Goal: Task Accomplishment & Management: Use online tool/utility

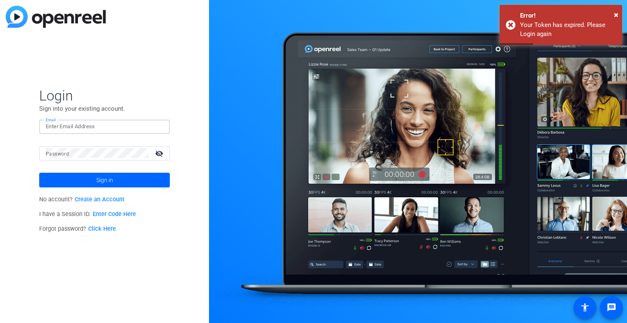
click at [69, 129] on input "Email" at bounding box center [105, 127] width 118 height 10
type input "[PERSON_NAME][EMAIL_ADDRESS][PERSON_NAME][PERSON_NAME][DOMAIN_NAME]"
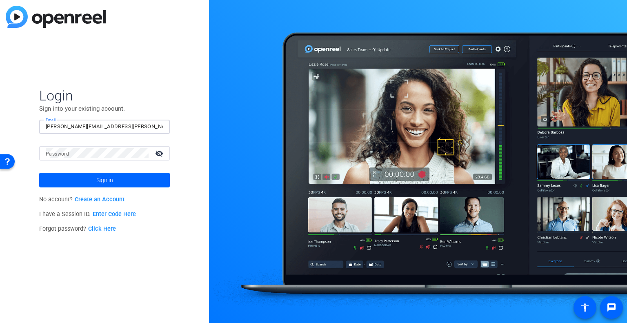
click at [104, 228] on link "Click Here" at bounding box center [102, 228] width 28 height 7
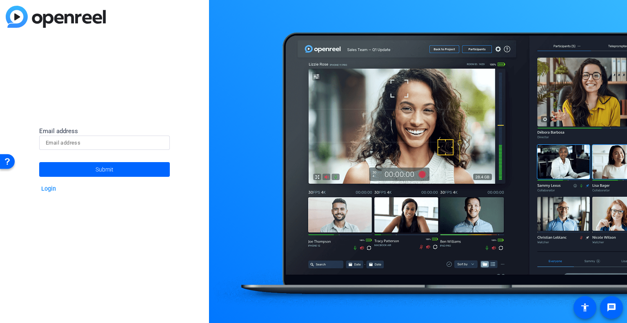
click at [77, 140] on input at bounding box center [105, 143] width 118 height 10
type input "[PERSON_NAME][EMAIL_ADDRESS][PERSON_NAME][PERSON_NAME][DOMAIN_NAME]"
click at [102, 171] on span "Submit" at bounding box center [104, 169] width 18 height 20
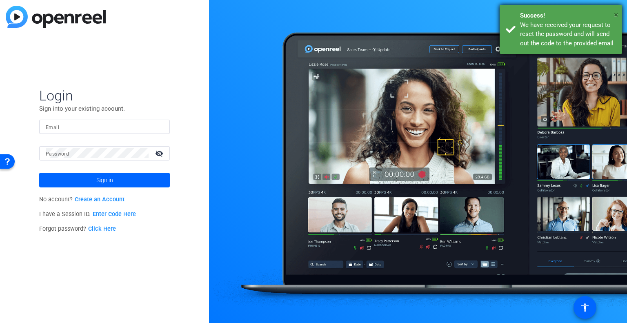
click at [616, 14] on span "×" at bounding box center [616, 15] width 4 height 10
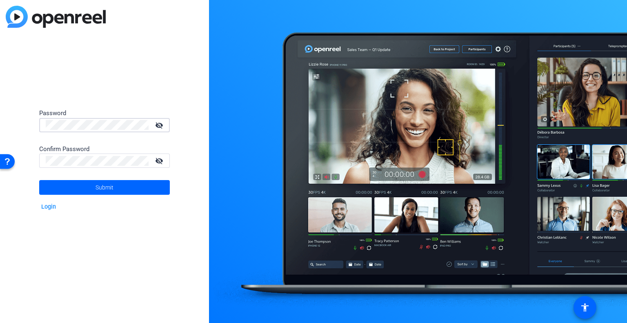
click at [157, 125] on mat-icon "visibility_off" at bounding box center [160, 125] width 20 height 12
click at [117, 187] on span at bounding box center [104, 187] width 131 height 20
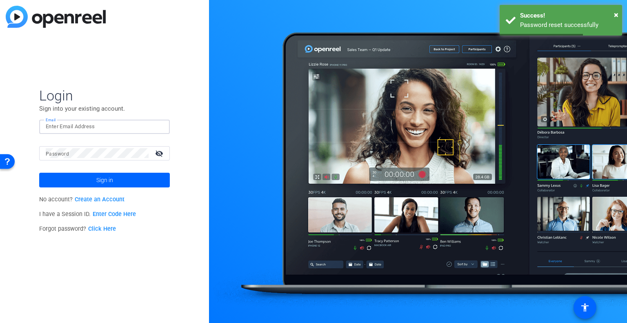
click at [86, 126] on input "Email" at bounding box center [105, 127] width 118 height 10
click at [108, 129] on input "Email" at bounding box center [105, 127] width 118 height 10
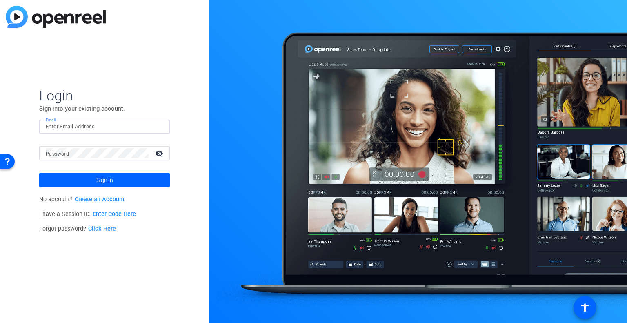
type input "[PERSON_NAME][EMAIL_ADDRESS][PERSON_NAME][PERSON_NAME][DOMAIN_NAME]"
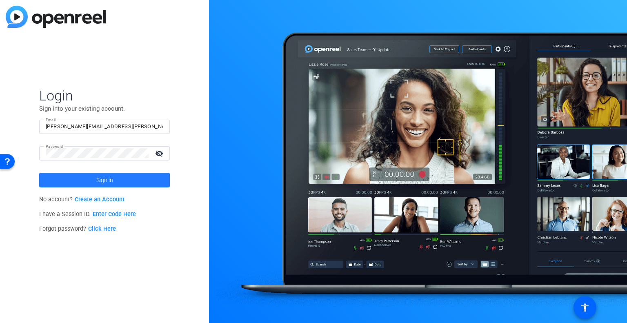
click at [111, 182] on span "Sign in" at bounding box center [104, 180] width 17 height 20
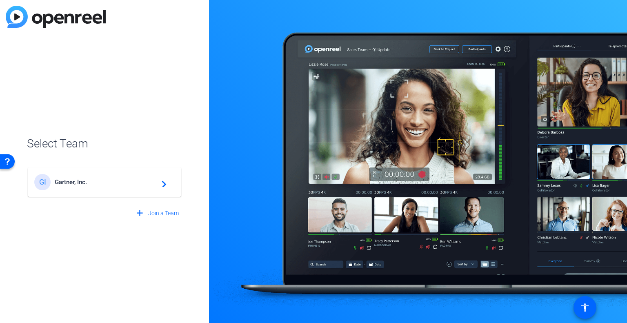
click at [165, 181] on mat-icon "navigate_next" at bounding box center [162, 182] width 10 height 10
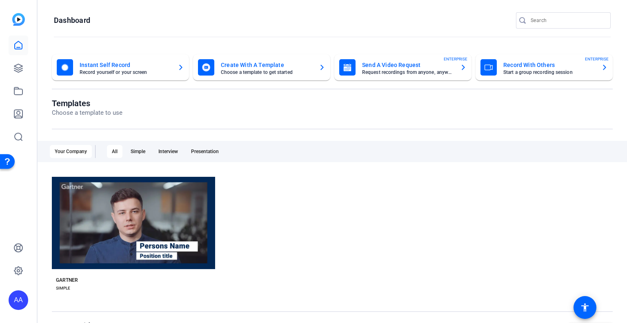
click at [175, 66] on div "Instant Self Record Record yourself or your screen" at bounding box center [120, 67] width 127 height 16
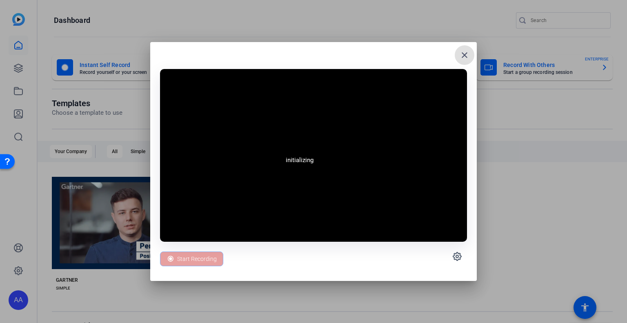
click at [197, 257] on div "Start Recording" at bounding box center [191, 258] width 63 height 15
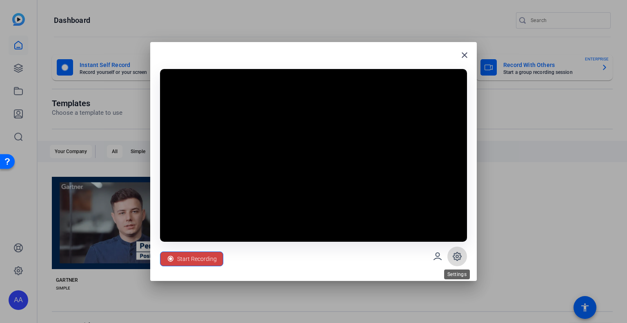
click at [457, 257] on icon at bounding box center [457, 256] width 2 height 2
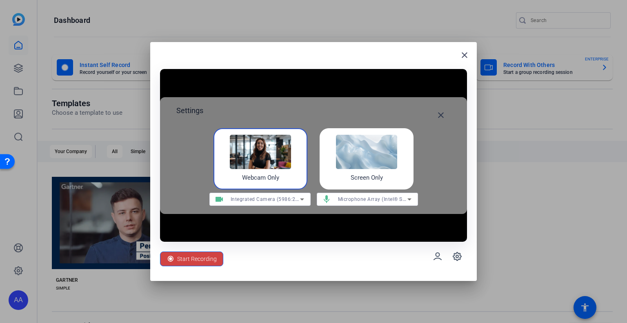
click at [352, 169] on div "Screen Only" at bounding box center [366, 158] width 94 height 61
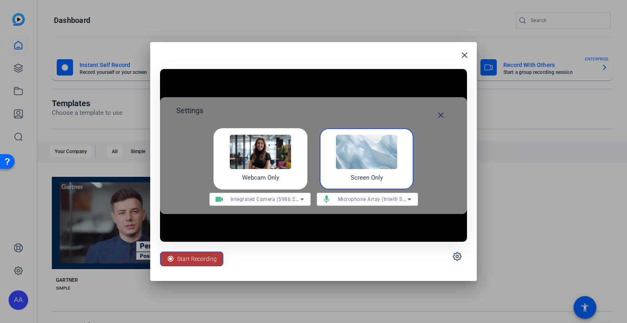
click at [201, 259] on span "Start Recording" at bounding box center [197, 259] width 40 height 16
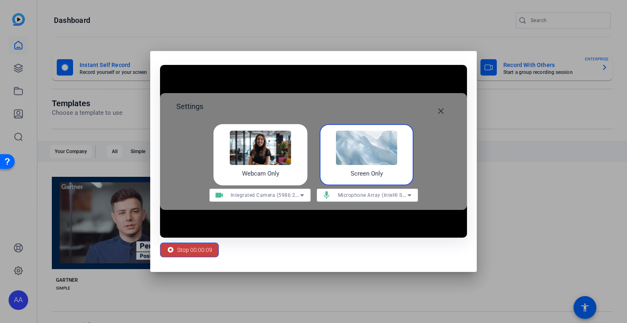
click at [199, 248] on span "Stop 00:00:09" at bounding box center [194, 250] width 35 height 16
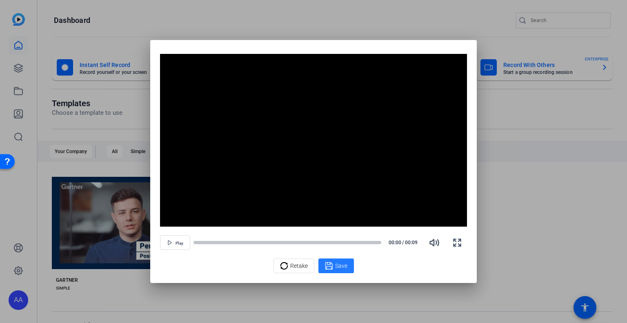
click at [332, 264] on icon at bounding box center [329, 266] width 8 height 10
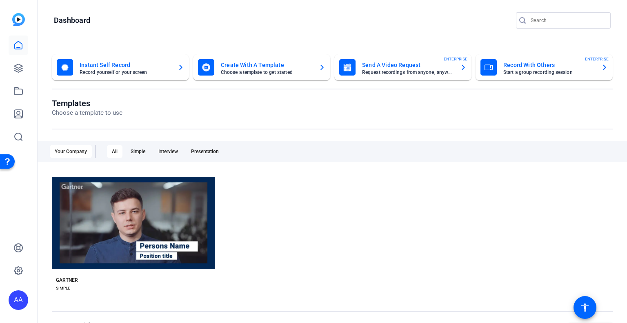
scroll to position [142, 0]
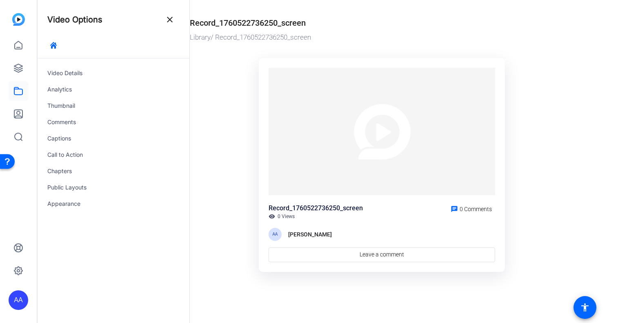
click at [384, 124] on img at bounding box center [381, 131] width 226 height 127
click at [79, 72] on div "Video Details" at bounding box center [114, 73] width 152 height 16
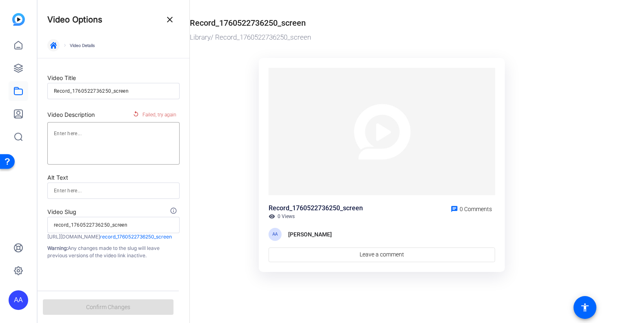
click at [56, 46] on icon "button" at bounding box center [53, 45] width 7 height 7
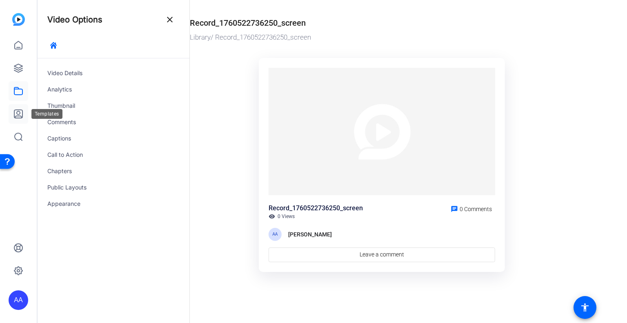
click at [21, 120] on link at bounding box center [19, 114] width 20 height 20
click at [21, 115] on icon at bounding box center [18, 114] width 10 height 10
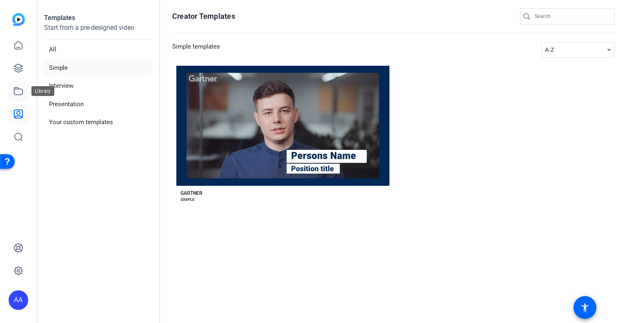
click at [19, 89] on icon at bounding box center [18, 90] width 8 height 7
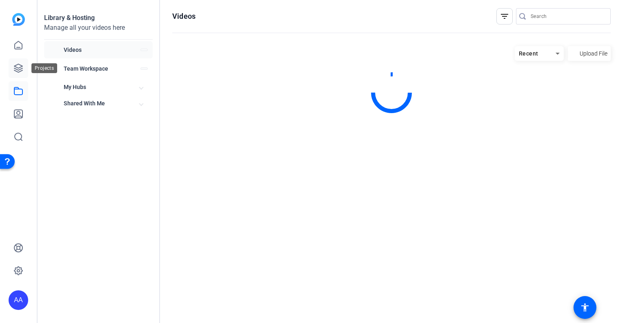
click at [20, 67] on icon at bounding box center [18, 68] width 10 height 10
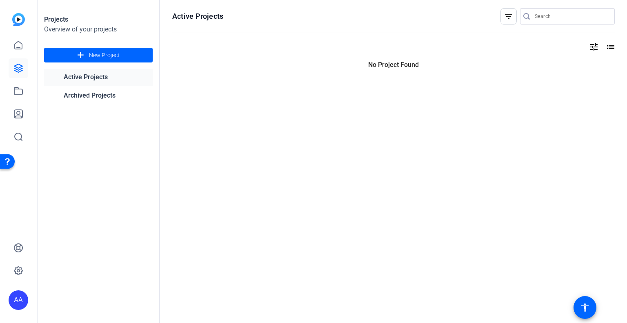
click at [92, 49] on span at bounding box center [98, 55] width 109 height 20
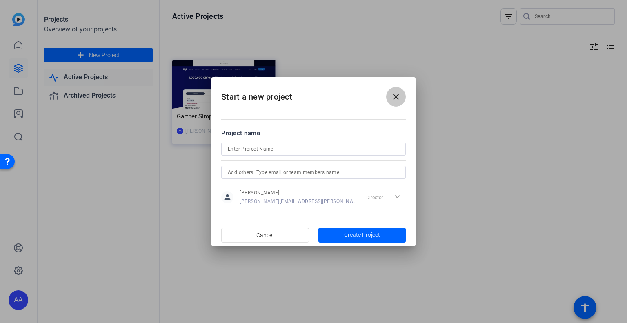
click at [398, 95] on mat-icon "close" at bounding box center [396, 97] width 10 height 10
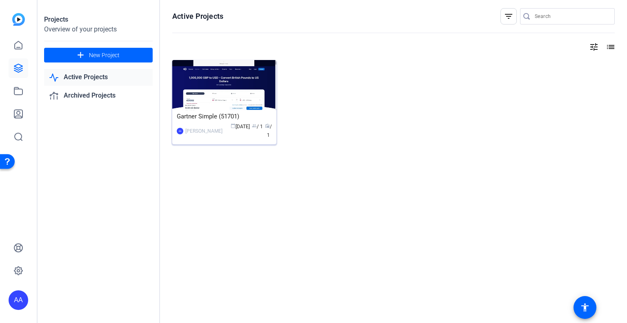
click at [230, 87] on img at bounding box center [224, 85] width 104 height 50
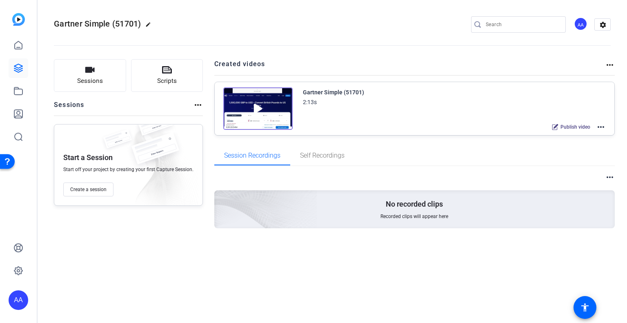
click at [268, 106] on img at bounding box center [257, 108] width 69 height 42
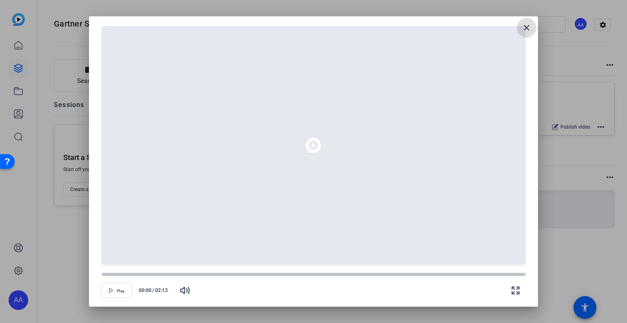
click at [532, 25] on span at bounding box center [527, 28] width 20 height 20
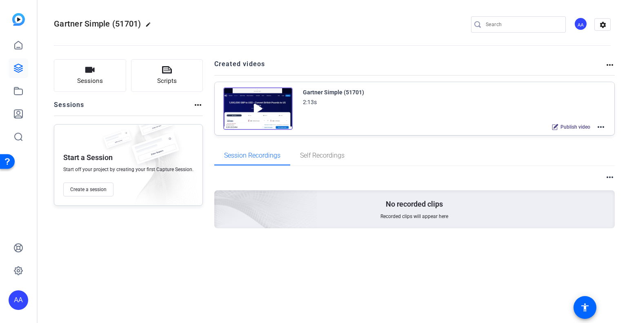
click at [598, 125] on mat-icon "more_horiz" at bounding box center [601, 127] width 10 height 10
click at [585, 137] on span "Edit in Creator" at bounding box center [571, 136] width 57 height 10
click at [322, 152] on span "Self Recordings" at bounding box center [322, 155] width 44 height 7
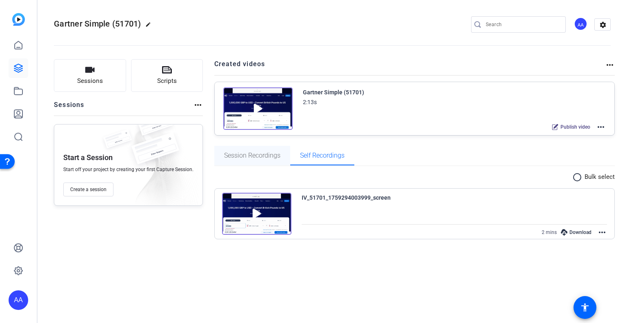
click at [265, 153] on span "Session Recordings" at bounding box center [252, 155] width 56 height 7
